Goal: Use online tool/utility

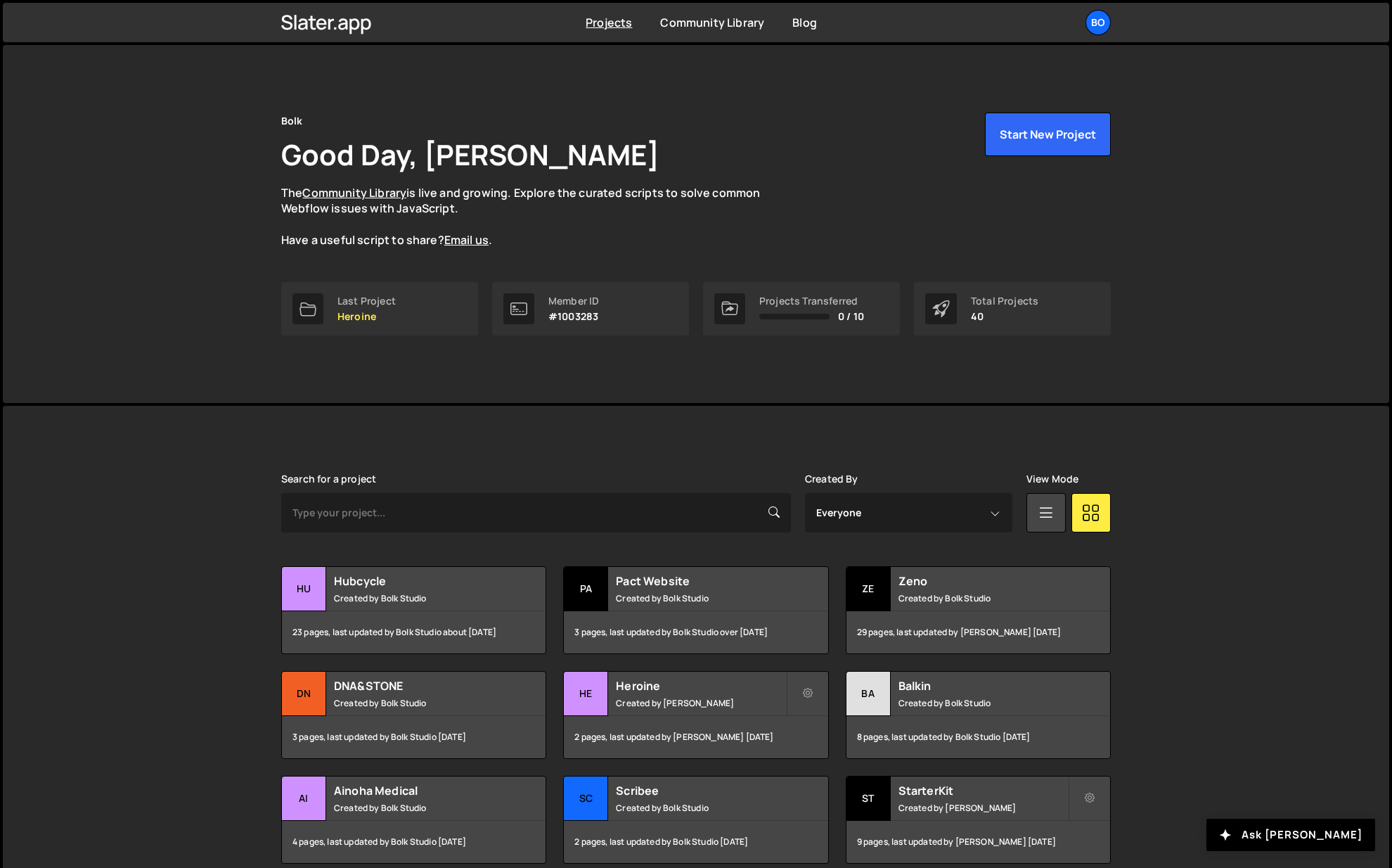
click at [436, 585] on h2 "Hubcycle" at bounding box center [419, 581] width 170 height 15
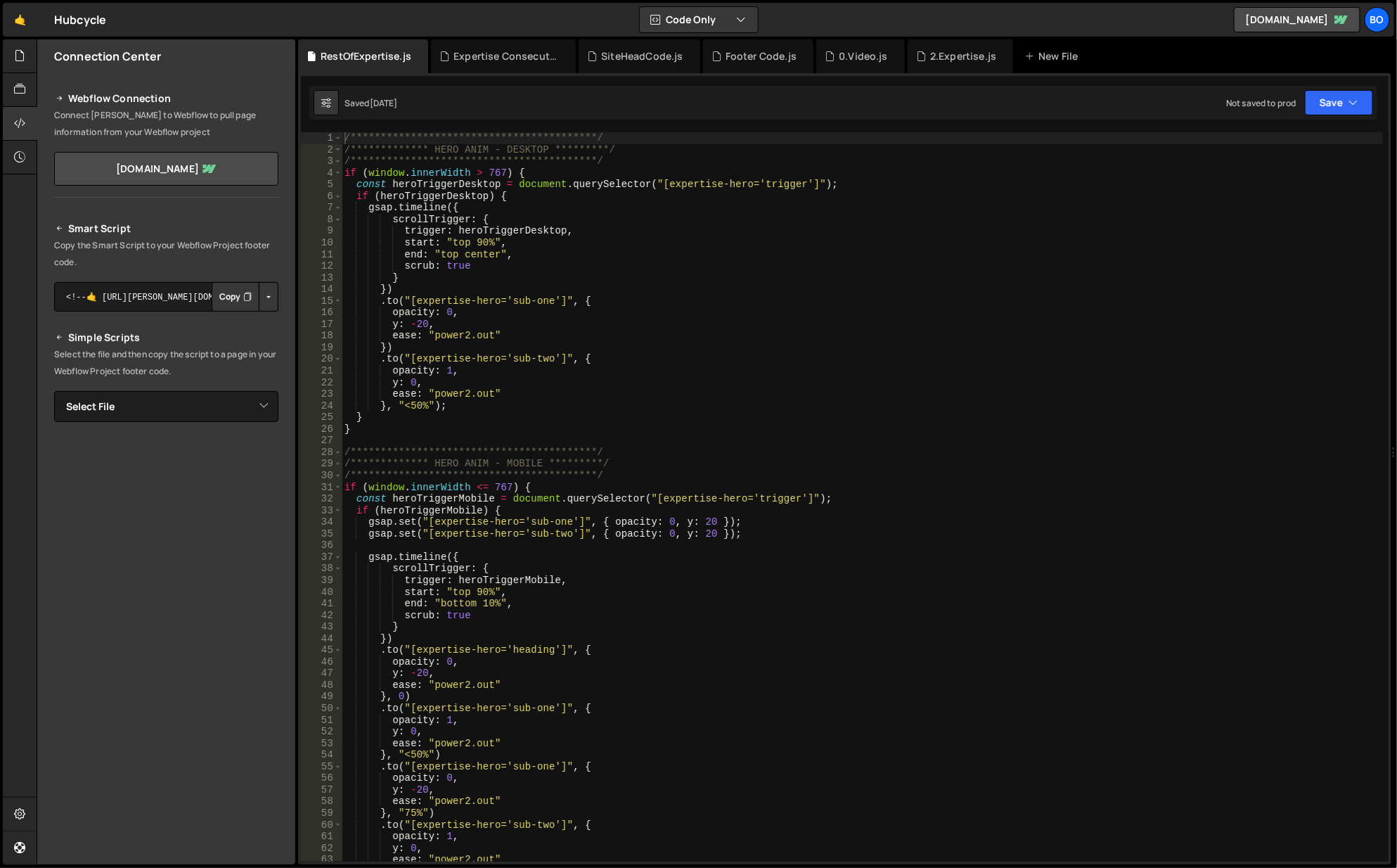
click at [535, 616] on div "**********" at bounding box center [863, 509] width 1043 height 753
type textarea "scrub: true"
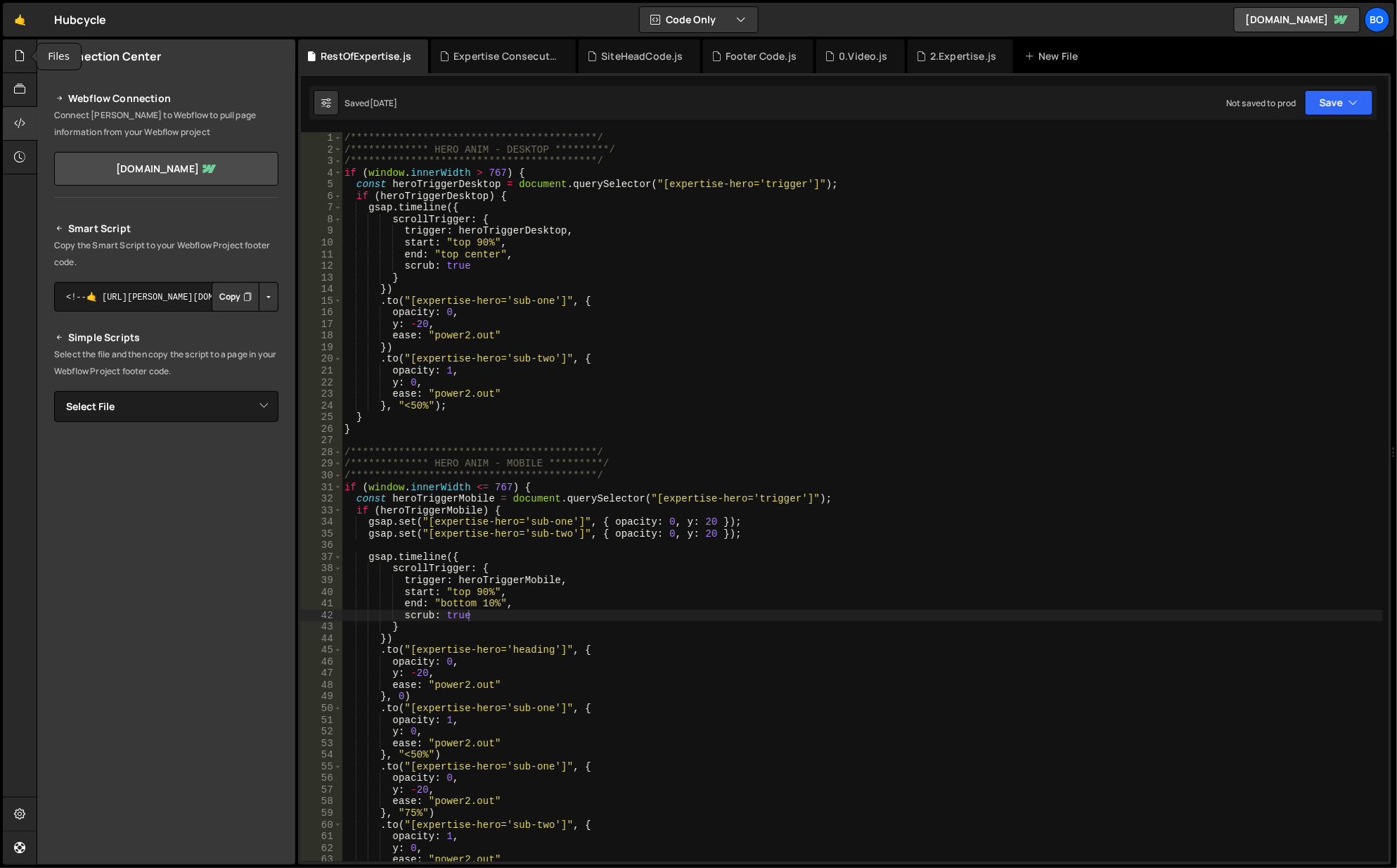
click at [22, 48] on icon at bounding box center [20, 56] width 12 height 15
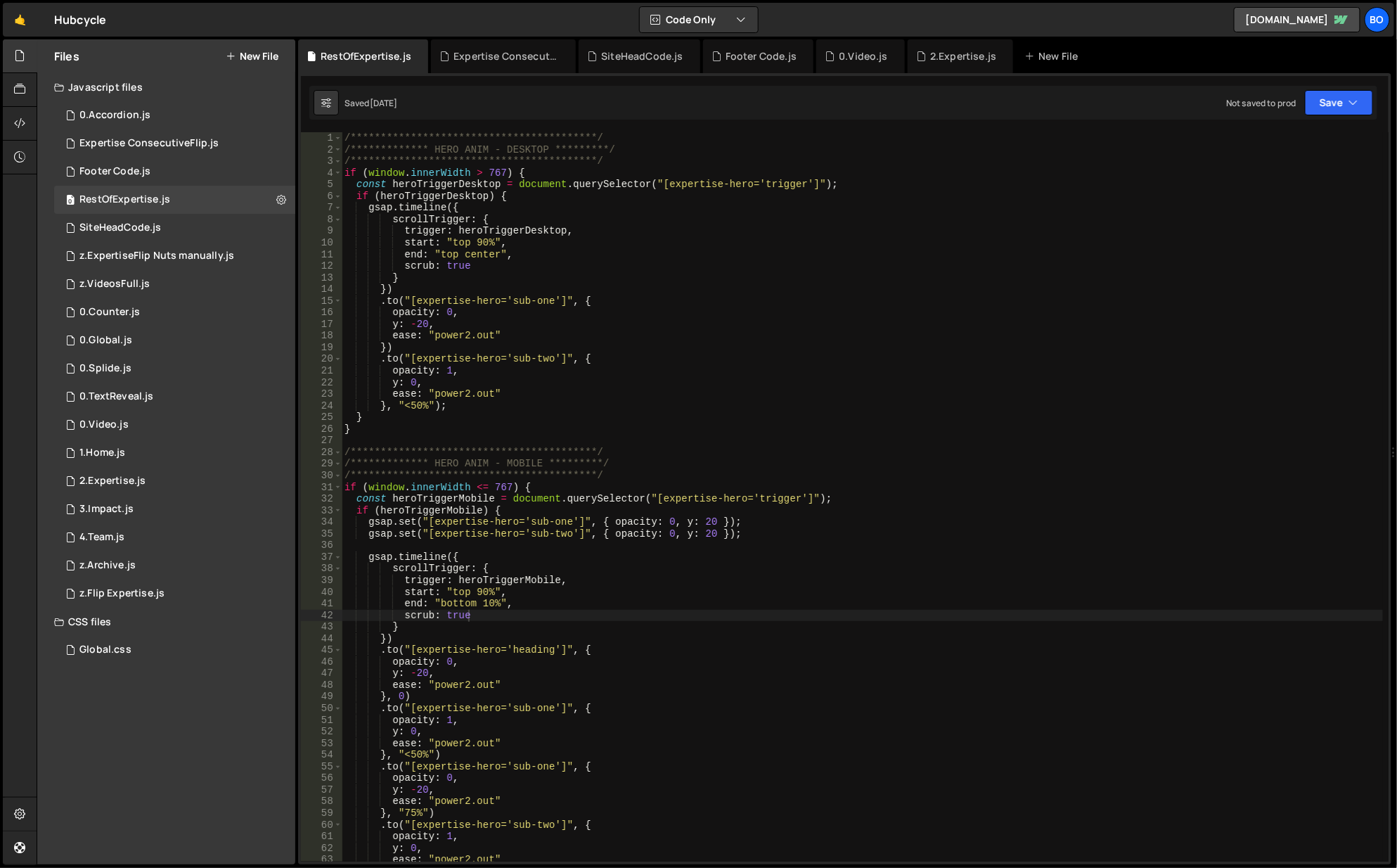
click at [160, 408] on div "1 0.TextReveal.js 0" at bounding box center [174, 396] width 241 height 28
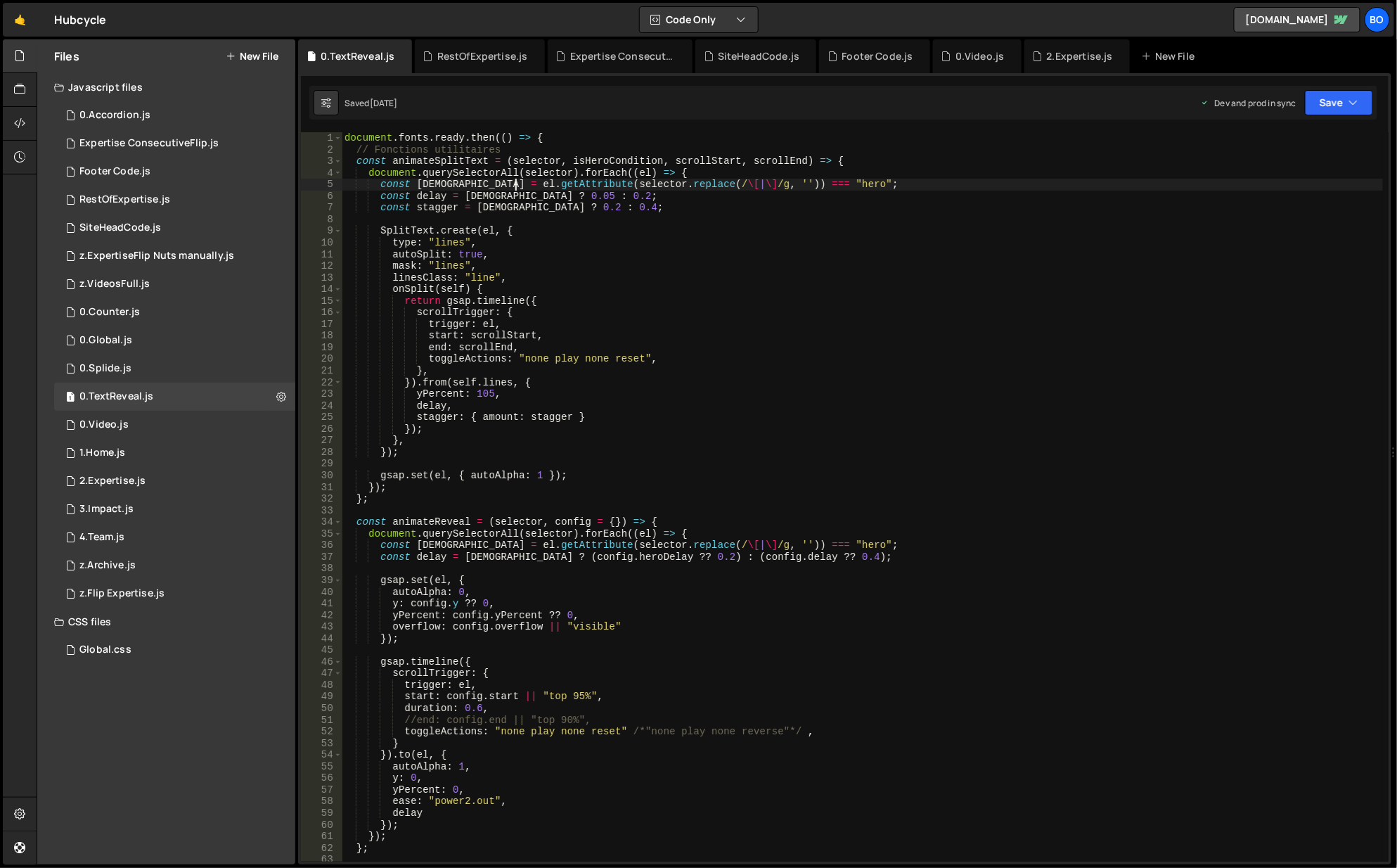
click at [514, 180] on div "document . fonts . ready . then (( ) => { // Fonctions utilitaires const animat…" at bounding box center [863, 509] width 1043 height 753
click at [496, 174] on div "document . fonts . ready . then (( ) => { // Fonctions utilitaires const animat…" at bounding box center [863, 509] width 1043 height 753
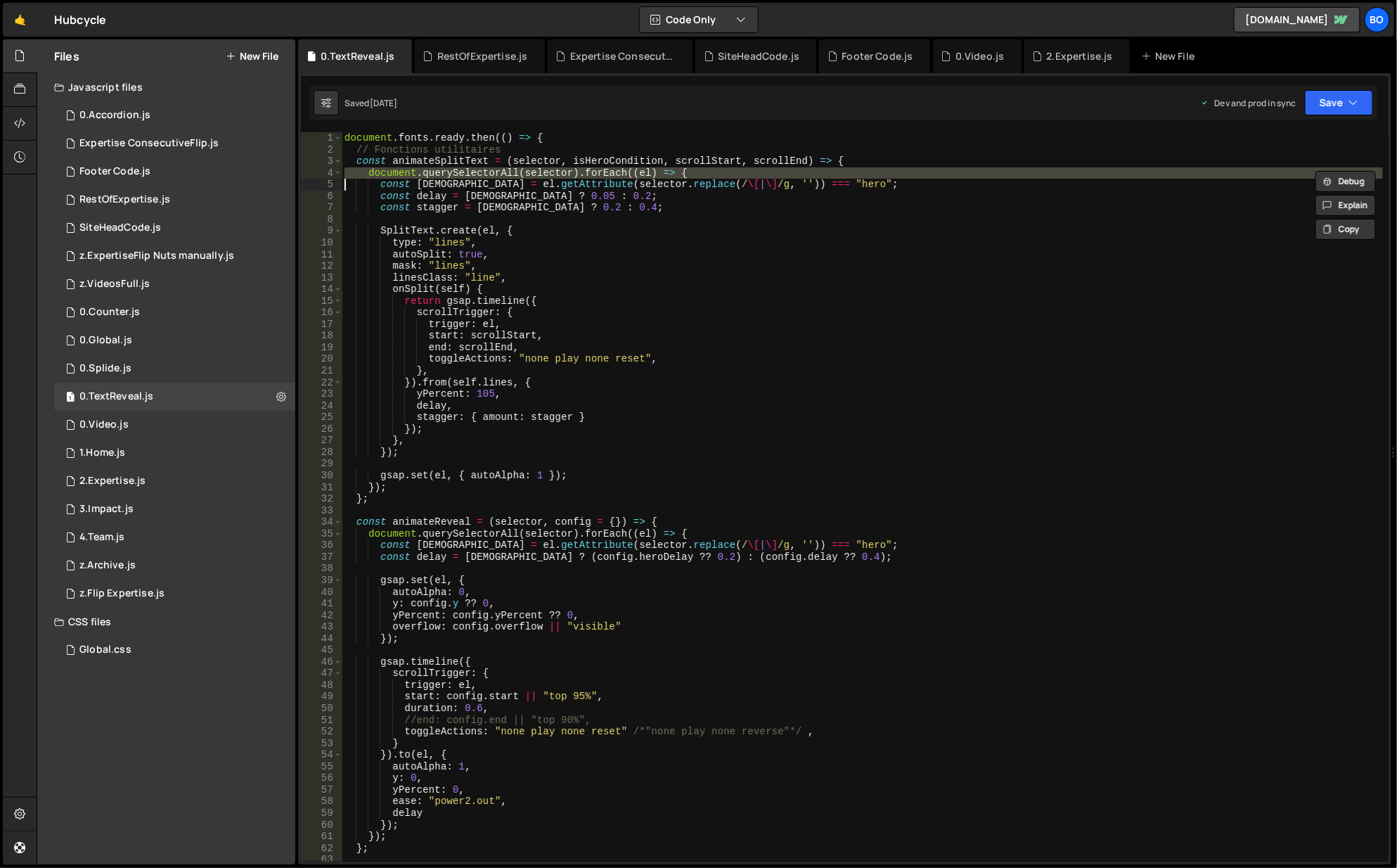
click at [548, 168] on div "document . fonts . ready . then (( ) => { // Fonctions utilitaires const animat…" at bounding box center [862, 496] width 1041 height 729
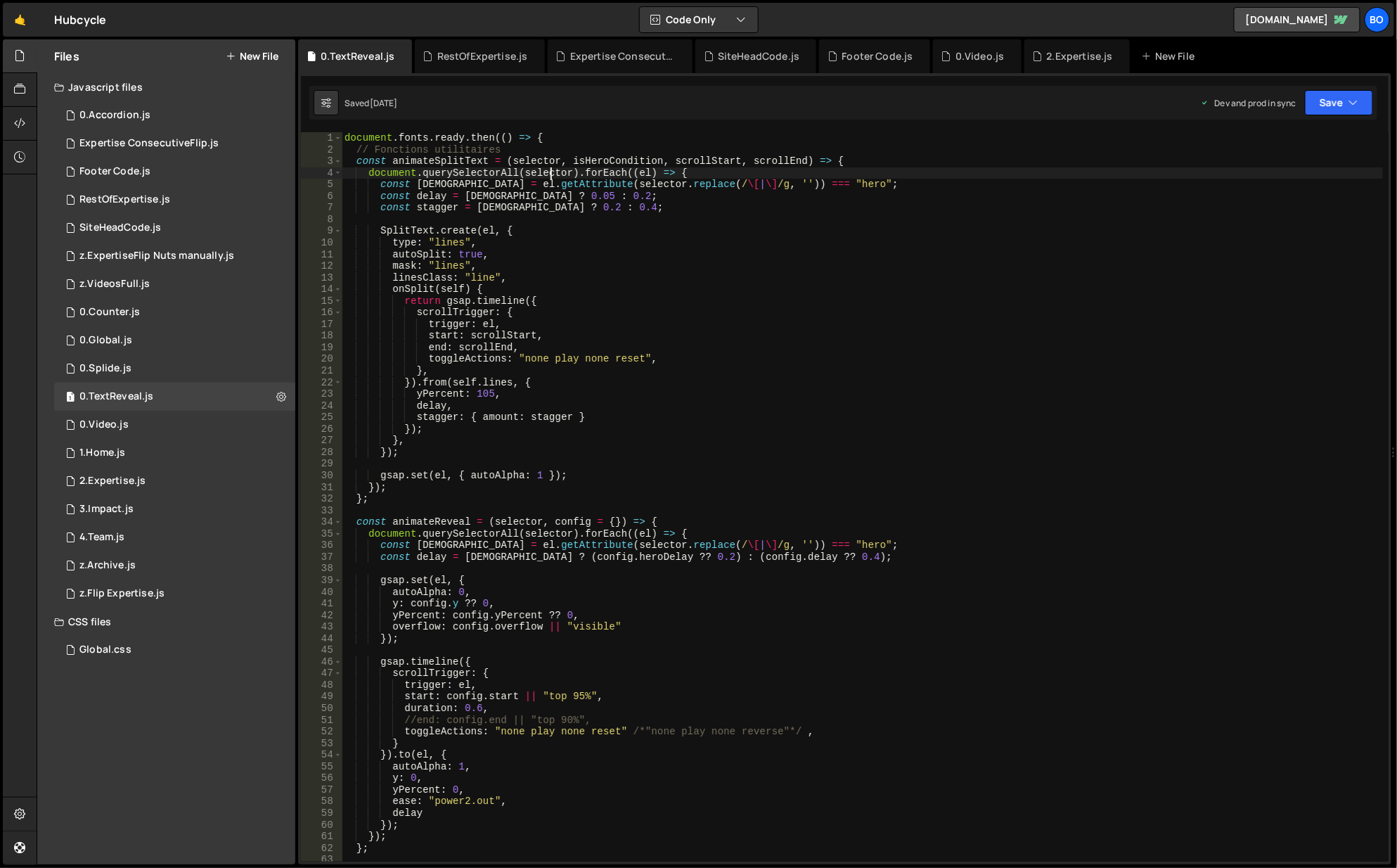
click at [548, 168] on div "document . fonts . ready . then (( ) => { // Fonctions utilitaires const animat…" at bounding box center [863, 509] width 1043 height 753
click at [540, 152] on div "document . fonts . ready . then (( ) => { // Fonctions utilitaires const animat…" at bounding box center [863, 509] width 1043 height 753
click at [551, 166] on div "document . fonts . ready . then (( ) => { // Fonctions utilitaires const animat…" at bounding box center [863, 509] width 1043 height 753
click at [517, 173] on div "document . fonts . ready . then (( ) => { // Fonctions utilitaires const animat…" at bounding box center [863, 509] width 1043 height 753
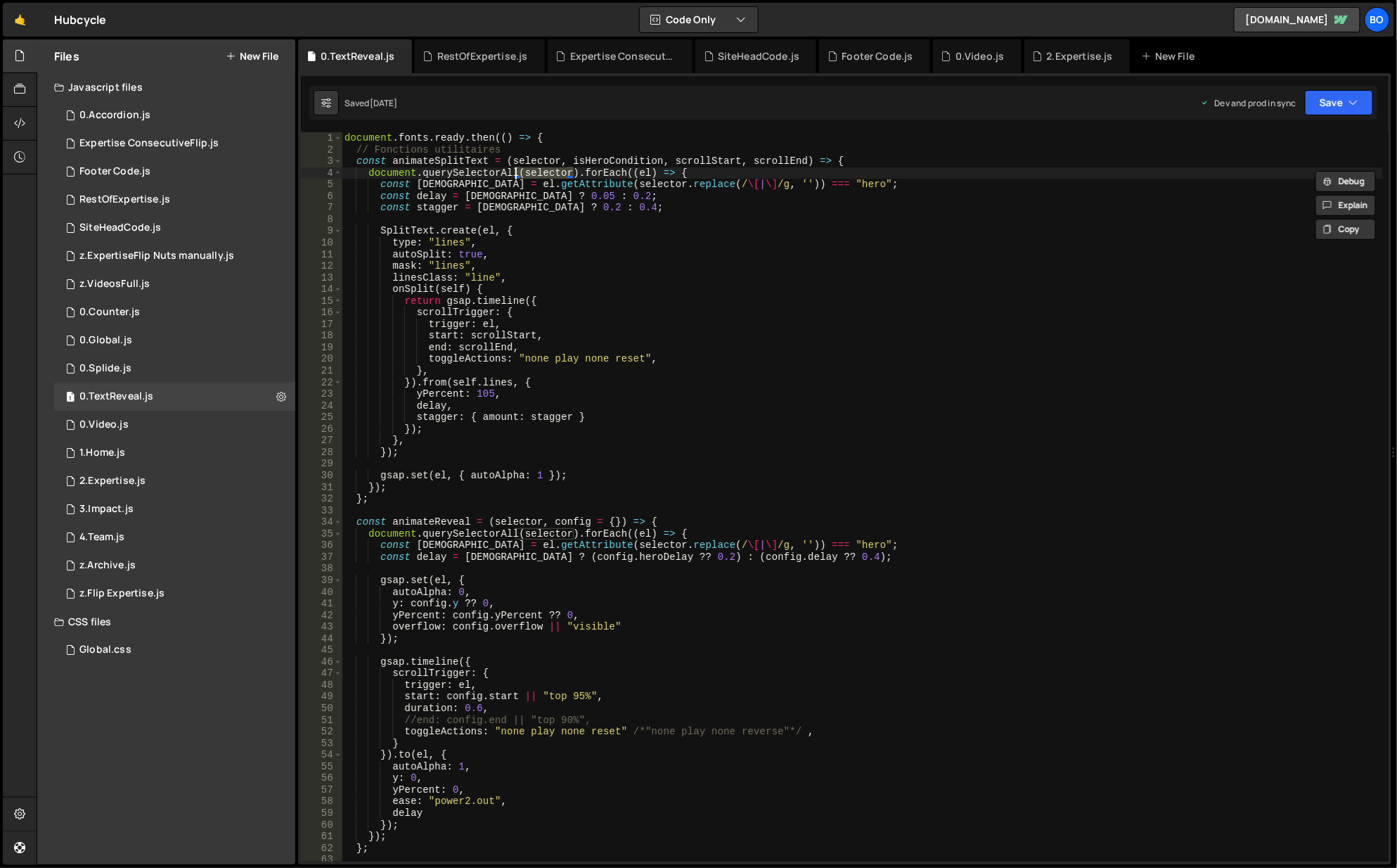
click at [537, 172] on div "document . fonts . ready . then (( ) => { // Fonctions utilitaires const animat…" at bounding box center [862, 496] width 1041 height 729
click at [537, 172] on div "document . fonts . ready . then (( ) => { // Fonctions utilitaires const animat…" at bounding box center [863, 509] width 1043 height 753
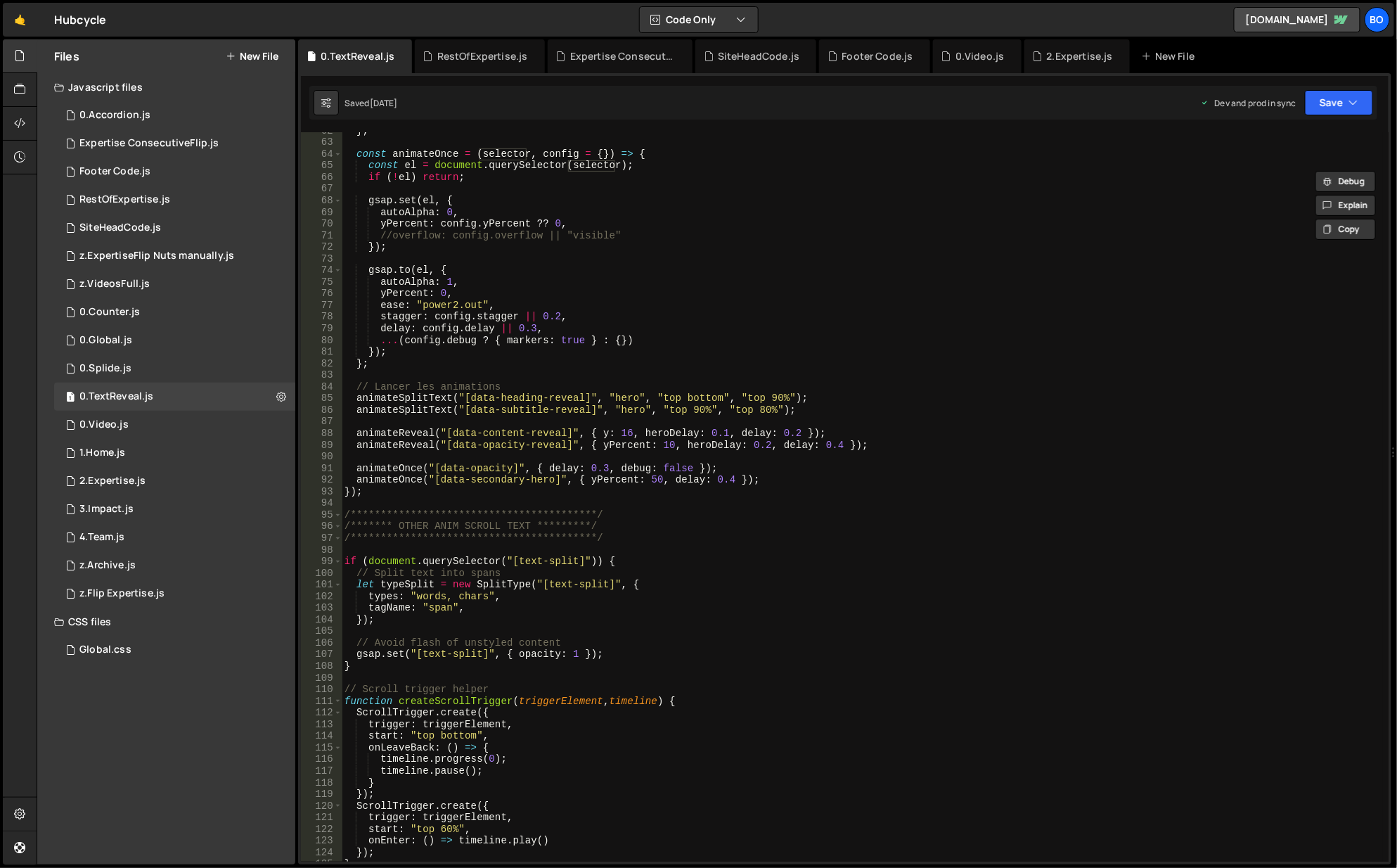
scroll to position [717, 0]
click at [462, 467] on div "} ; const animateOnce = ( selector , config = { }) => { const el = document . q…" at bounding box center [863, 502] width 1043 height 753
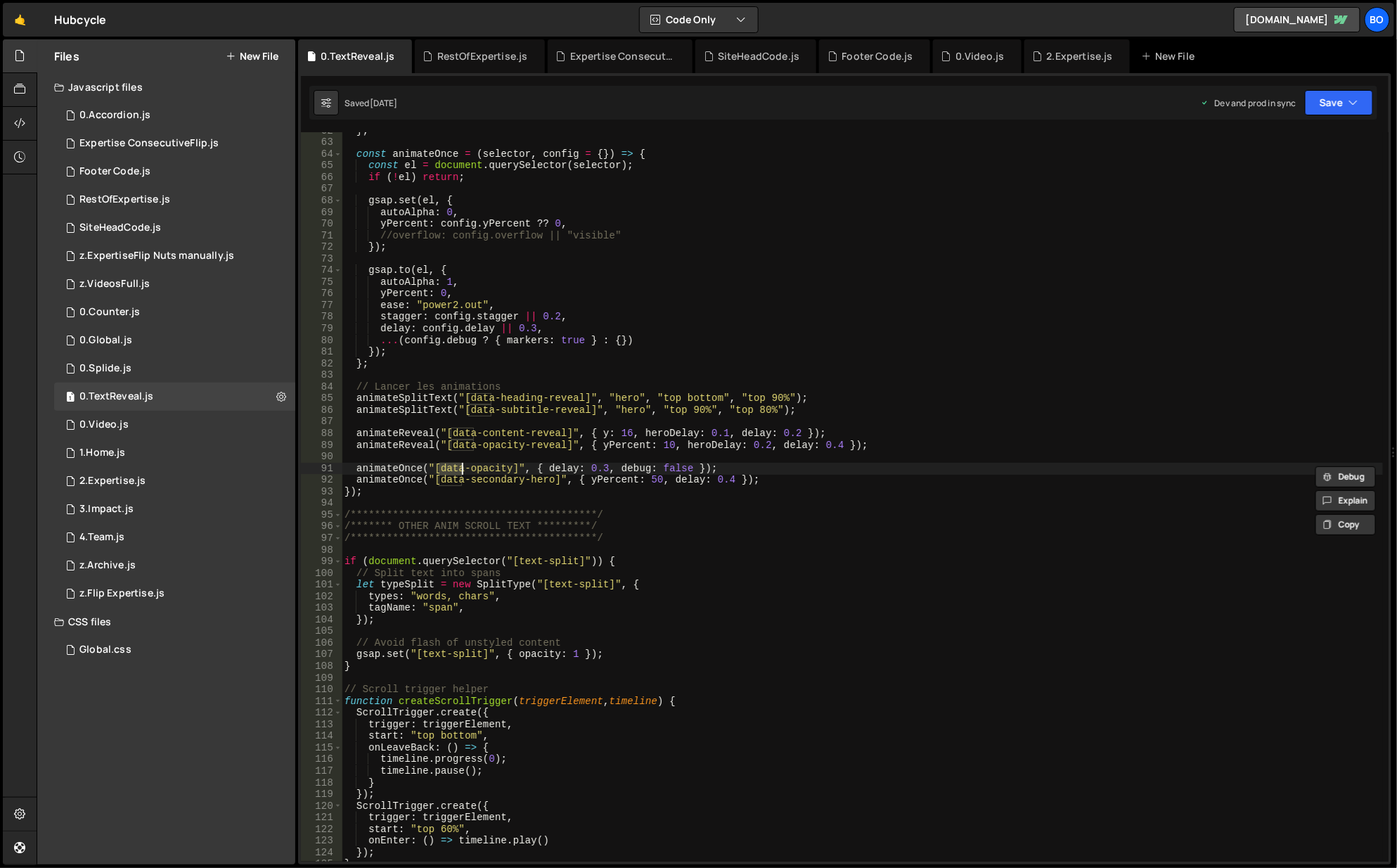
click at [462, 467] on div "} ; const animateOnce = ( selector , config = { }) => { const el = document . q…" at bounding box center [863, 502] width 1043 height 753
click at [562, 464] on div "} ; const animateOnce = ( selector , config = { }) => { const el = document . q…" at bounding box center [862, 496] width 1041 height 729
click at [403, 483] on div "} ; const animateOnce = ( selector , config = { }) => { const el = document . q…" at bounding box center [863, 502] width 1043 height 753
click at [393, 473] on div "} ; const animateOnce = ( selector , config = { }) => { const el = document . q…" at bounding box center [863, 502] width 1043 height 753
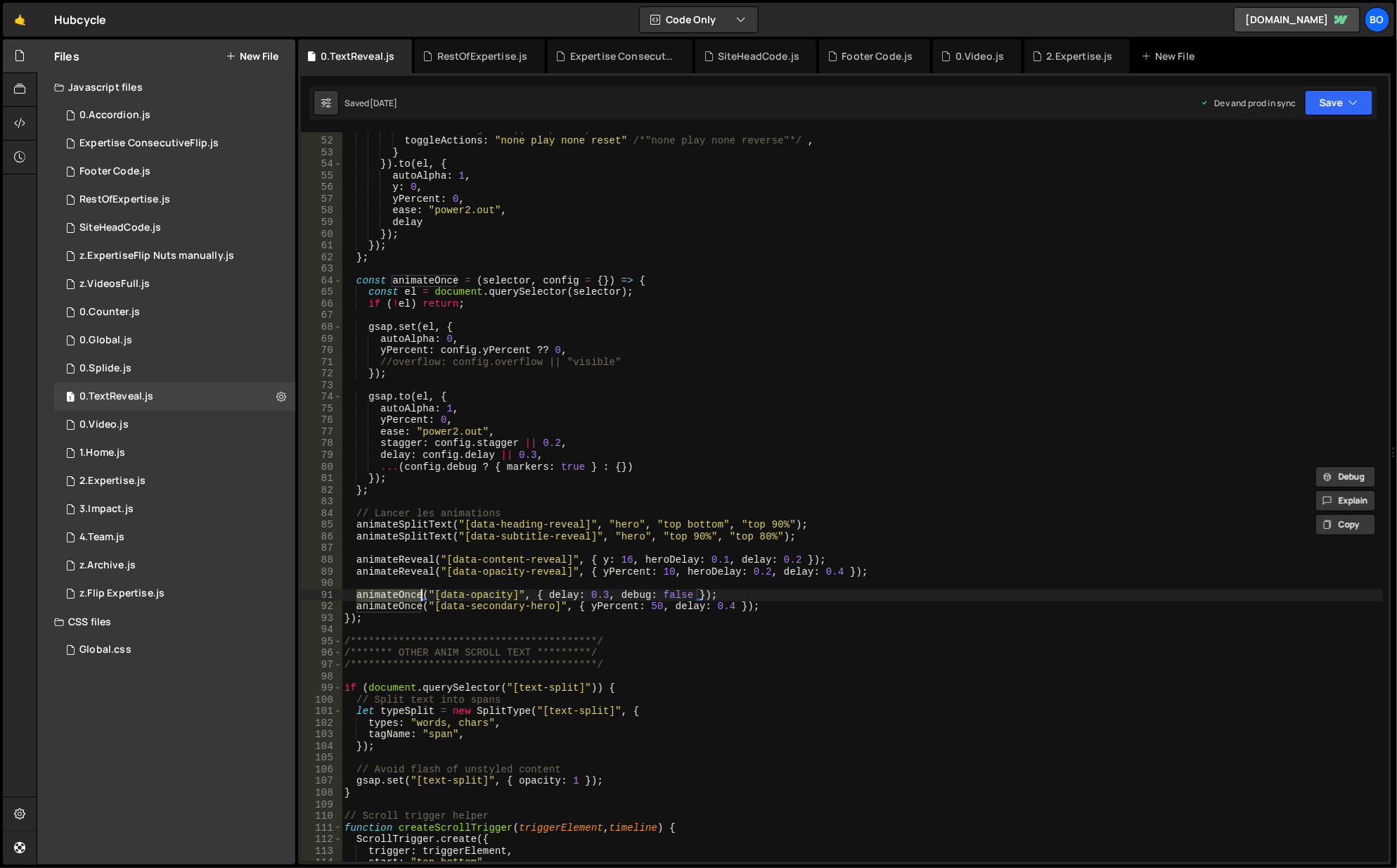
scroll to position [337, 0]
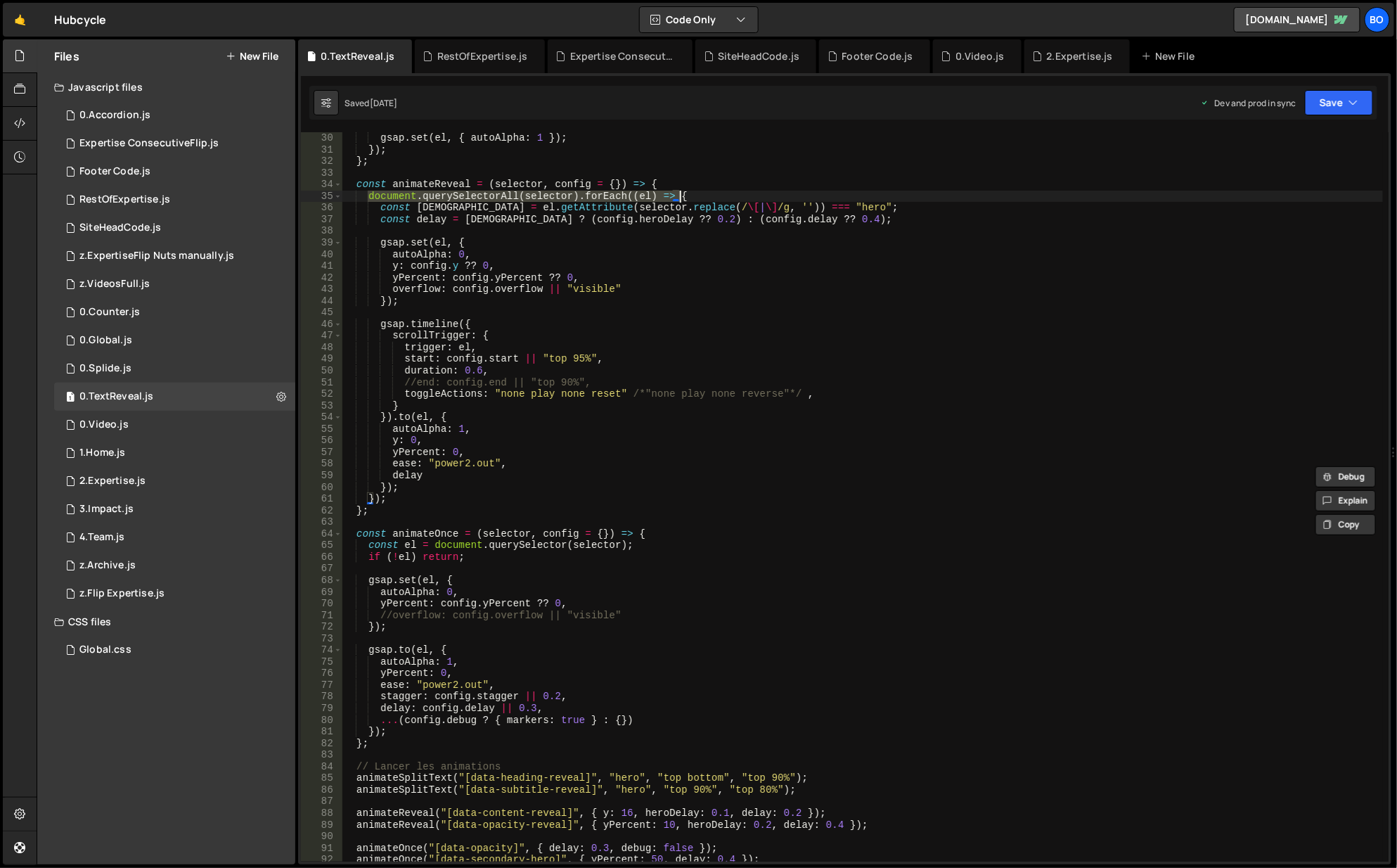
drag, startPoint x: 368, startPoint y: 197, endPoint x: 681, endPoint y: 198, distance: 313.0
click at [681, 198] on div "gsap . set ( el , { autoAlpha : 1 }) ; }) ; } ; const animateReveal = ( selecto…" at bounding box center [863, 509] width 1043 height 753
click at [367, 546] on div "gsap . set ( el , { autoAlpha : 1 }) ; }) ; } ; const animateReveal = ( selecto…" at bounding box center [863, 509] width 1043 height 753
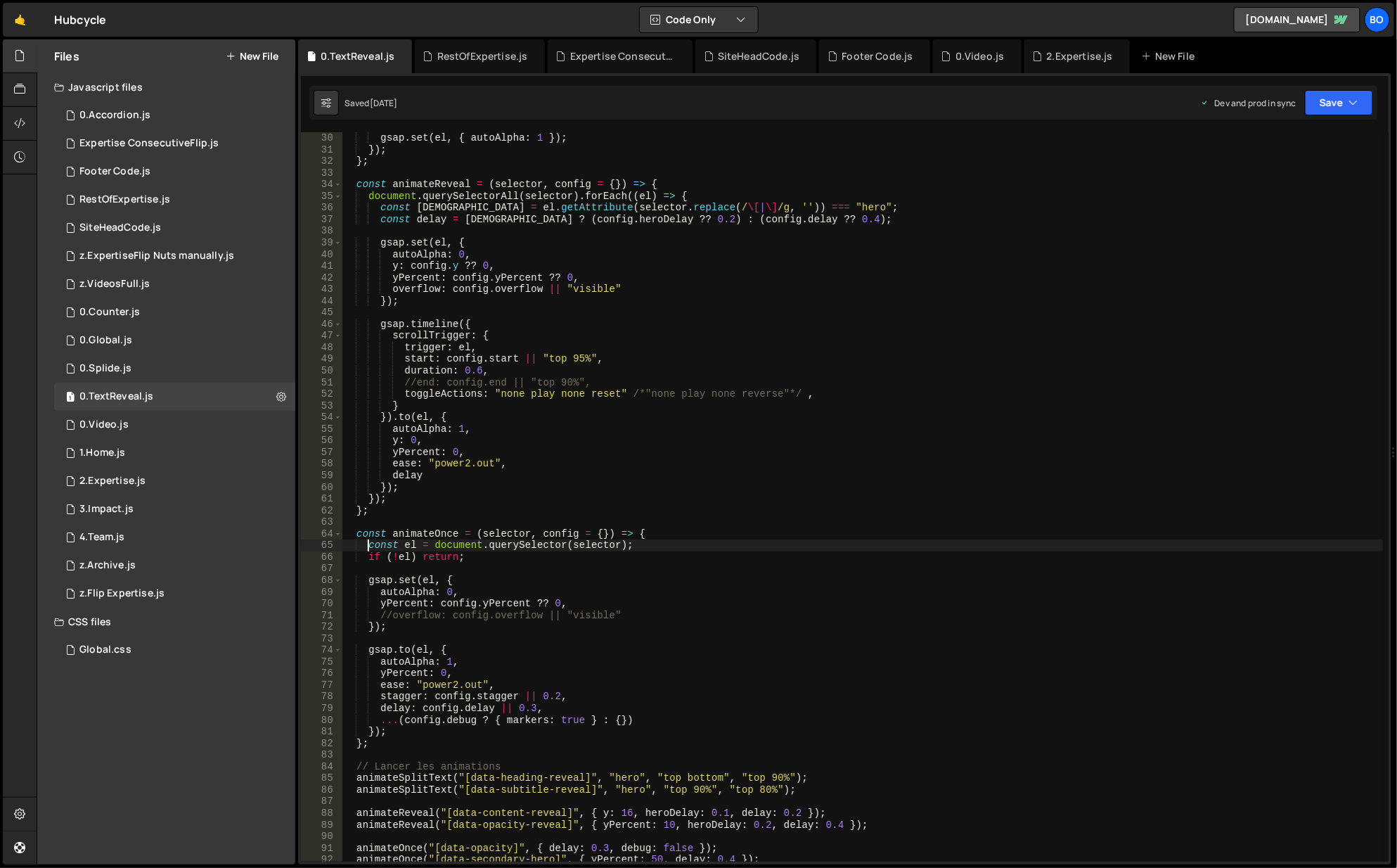
paste textarea "document.querySelectorAll(selector).forEach((el) => {"
drag, startPoint x: 681, startPoint y: 546, endPoint x: 946, endPoint y: 545, distance: 265.0
click at [946, 545] on div "gsap . set ( el , { autoAlpha : 1 }) ; }) ; } ; const animateReveal = ( selecto…" at bounding box center [863, 509] width 1043 height 753
click at [397, 727] on div "gsap . set ( el , { autoAlpha : 1 }) ; }) ; } ; const animateReveal = ( selecto…" at bounding box center [863, 509] width 1043 height 753
type textarea "});"
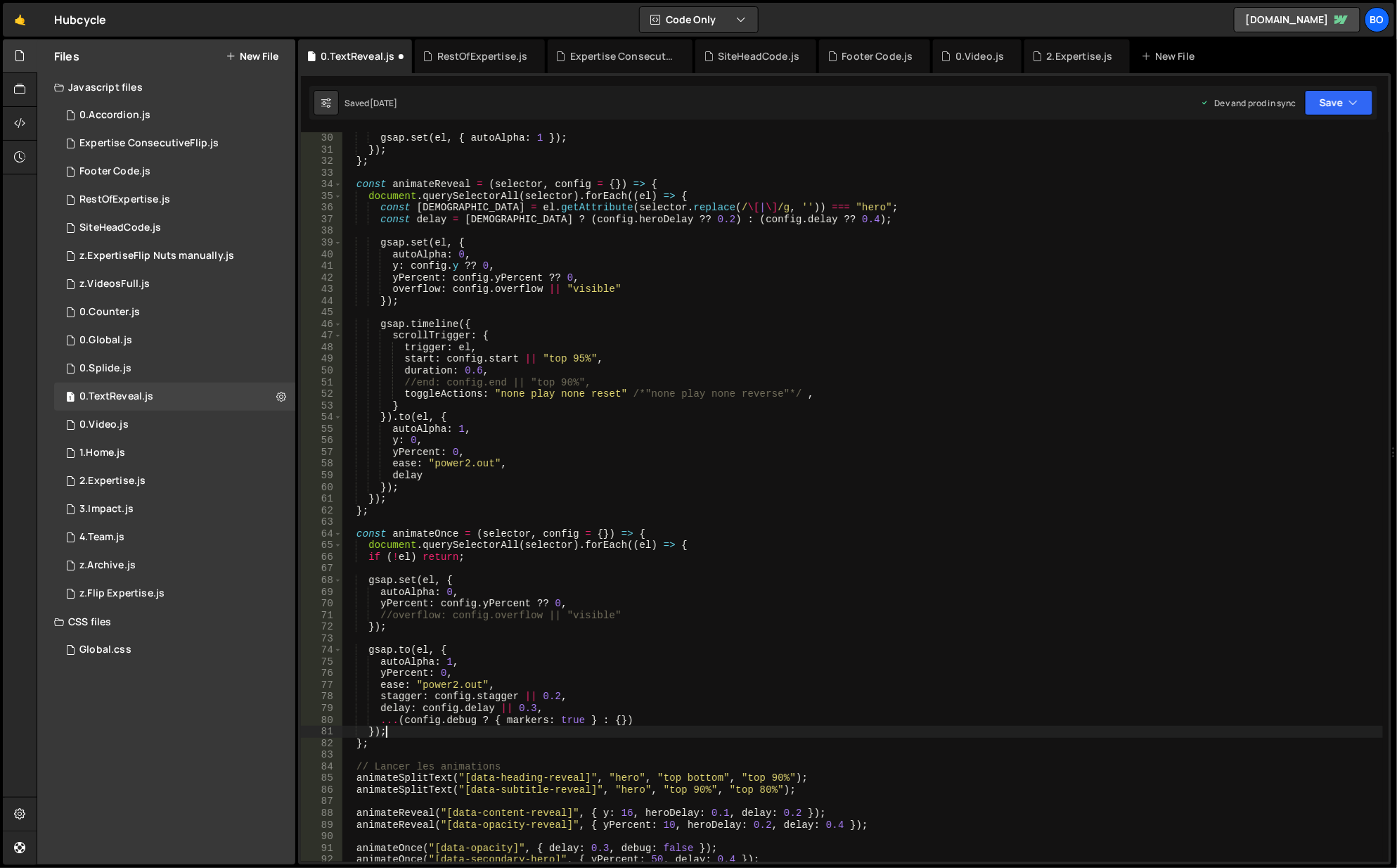
scroll to position [0, 0]
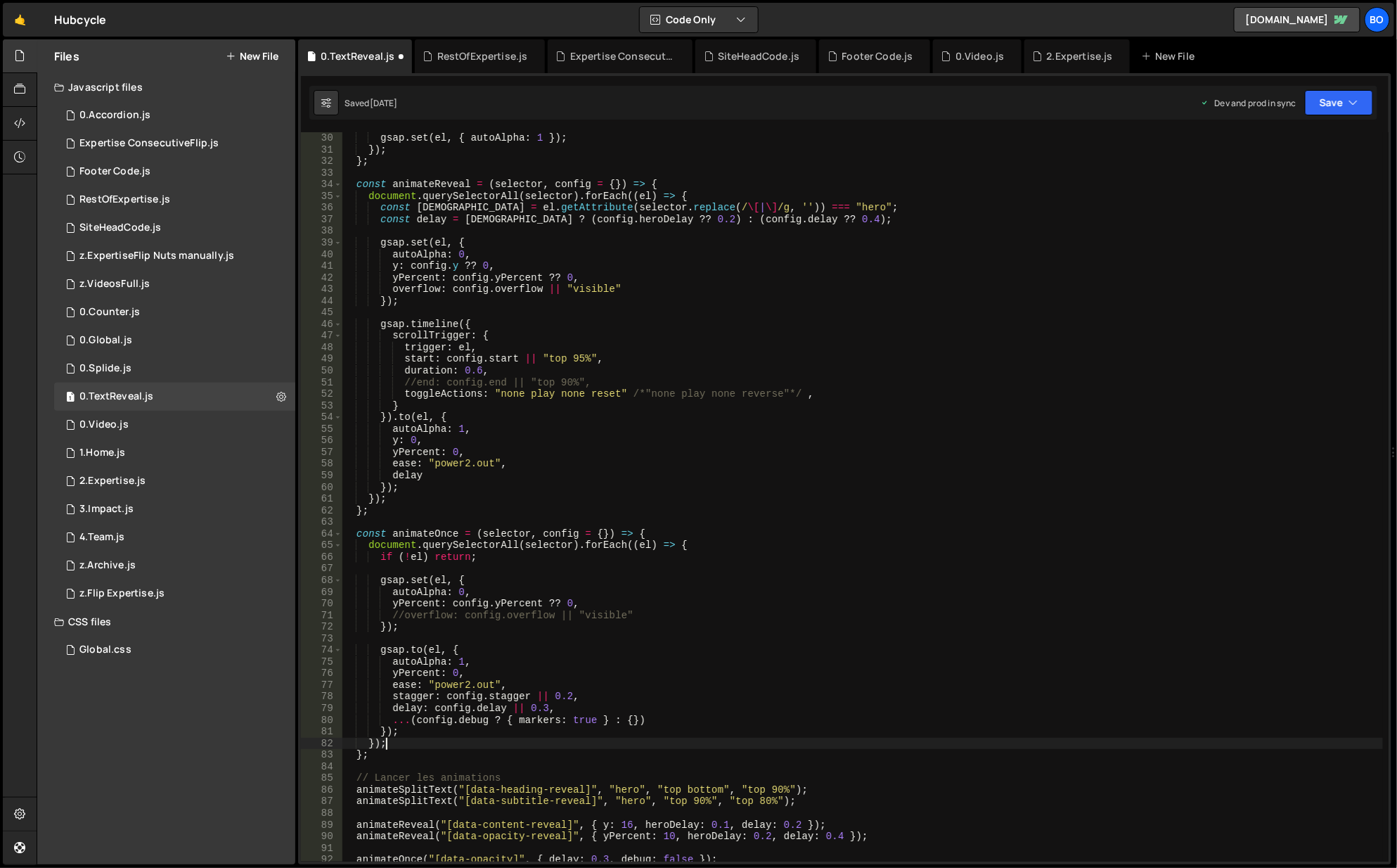
type textarea "});"
click at [1328, 108] on button "Save" at bounding box center [1339, 102] width 68 height 25
